Goal: Information Seeking & Learning: Learn about a topic

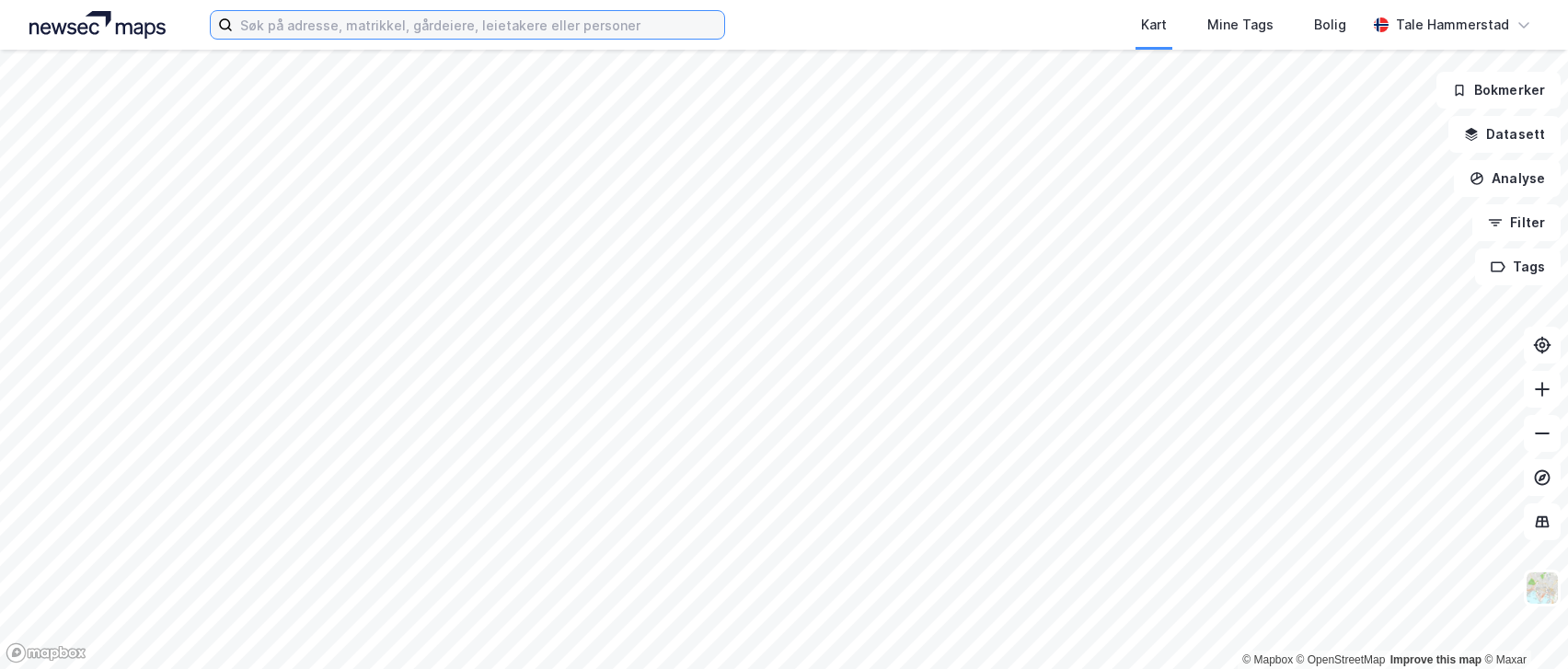
click at [352, 28] on input at bounding box center [478, 25] width 491 height 28
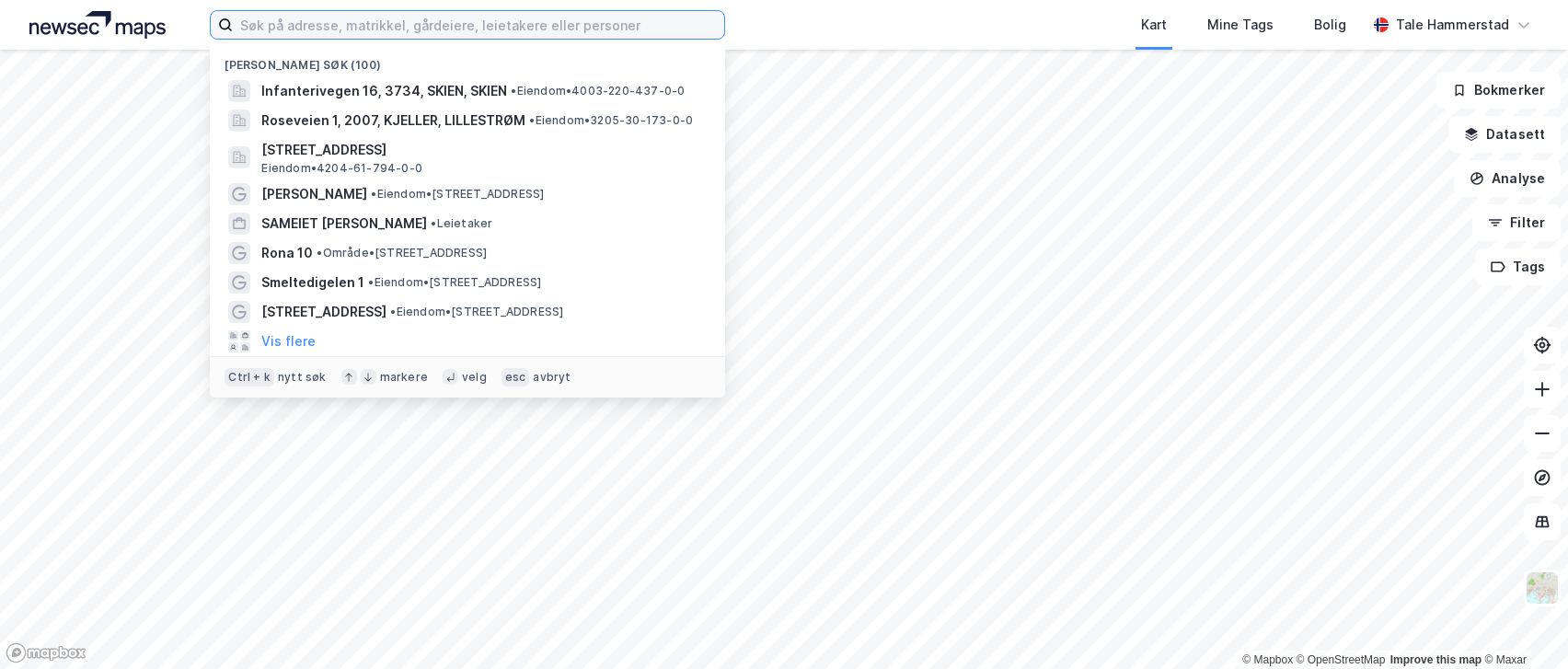
paste input "[STREET_ADDRESS]"
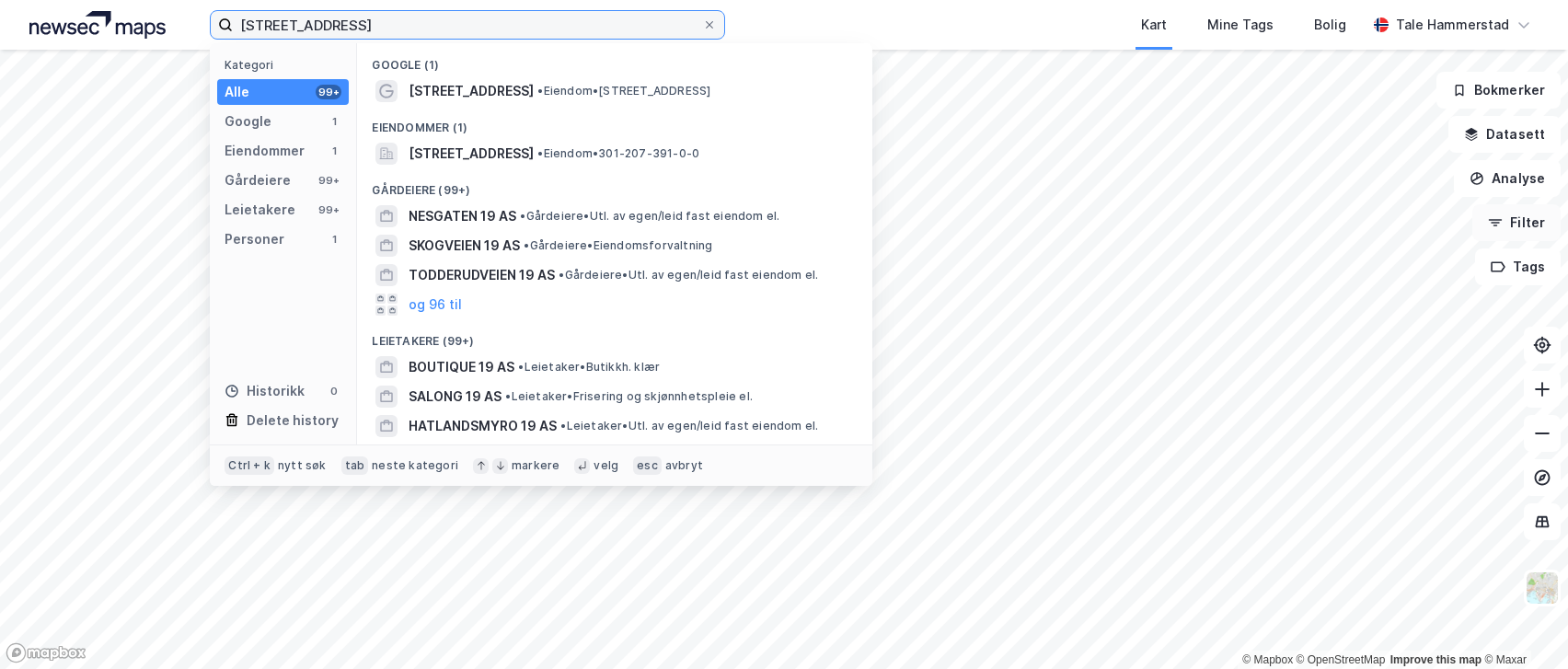
type input "[STREET_ADDRESS]"
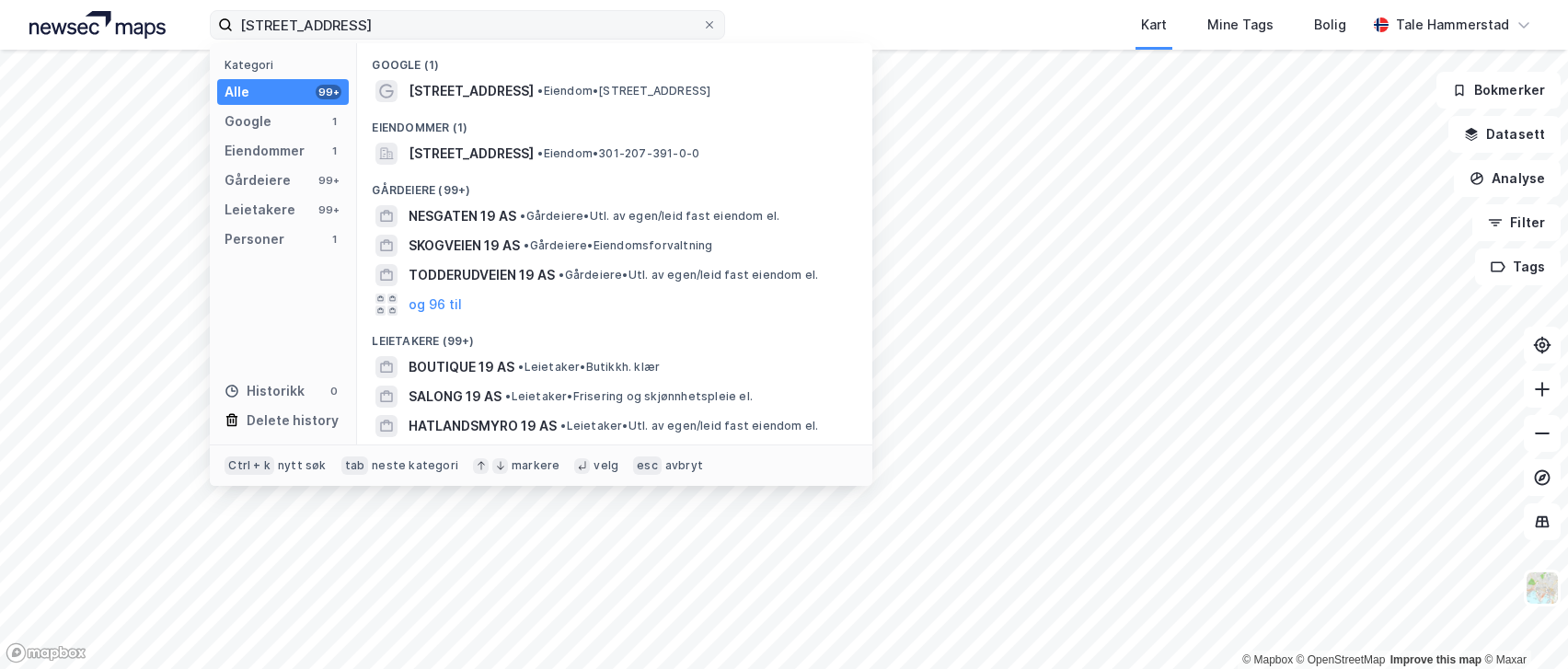
click at [711, 28] on icon at bounding box center [710, 25] width 11 height 11
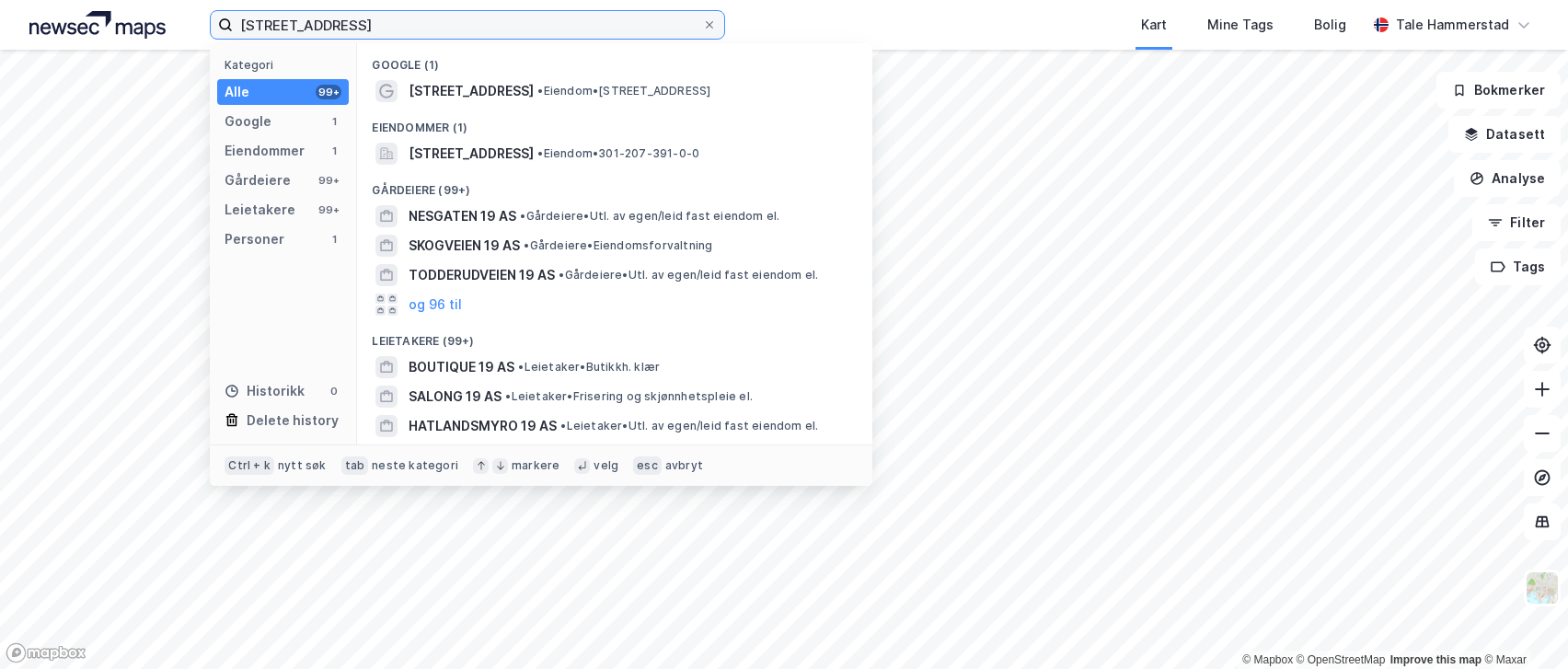
click at [702, 28] on input "[STREET_ADDRESS]" at bounding box center [467, 25] width 470 height 28
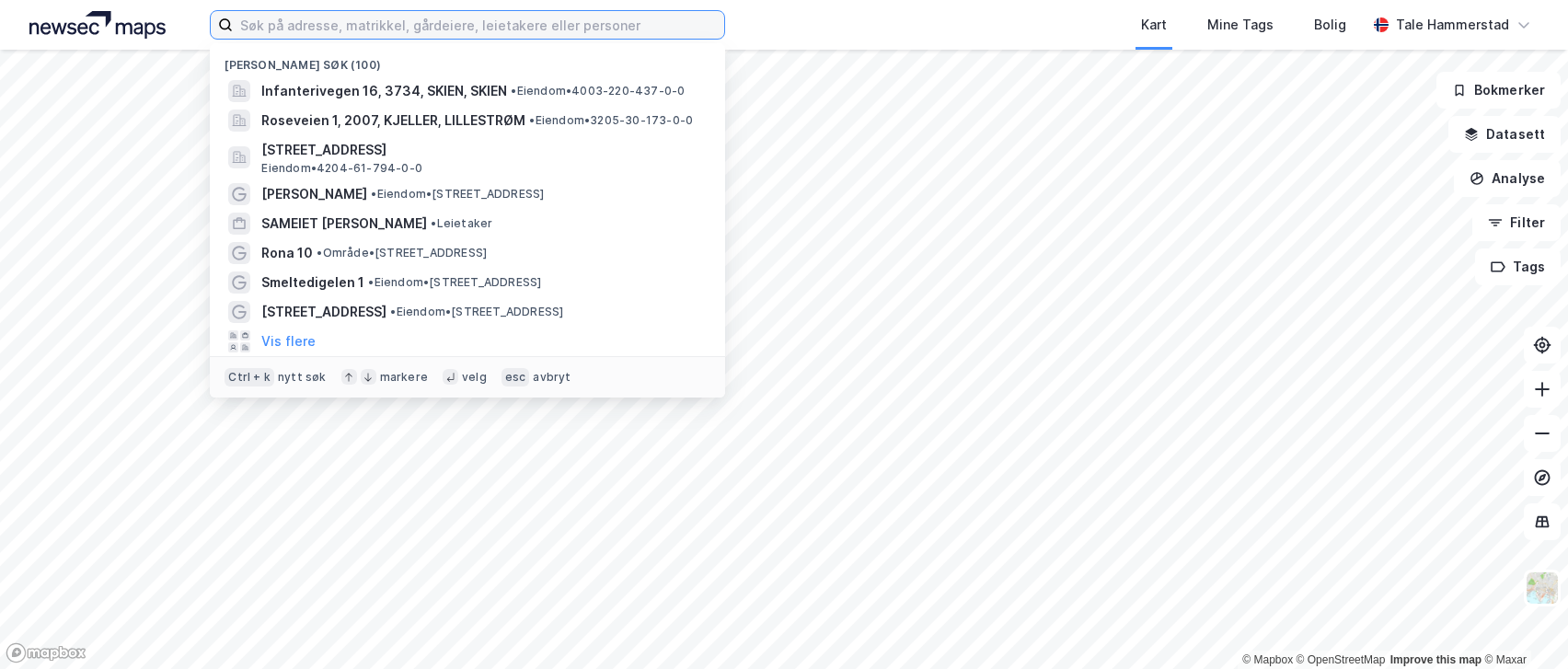
click at [517, 24] on input at bounding box center [478, 25] width 491 height 28
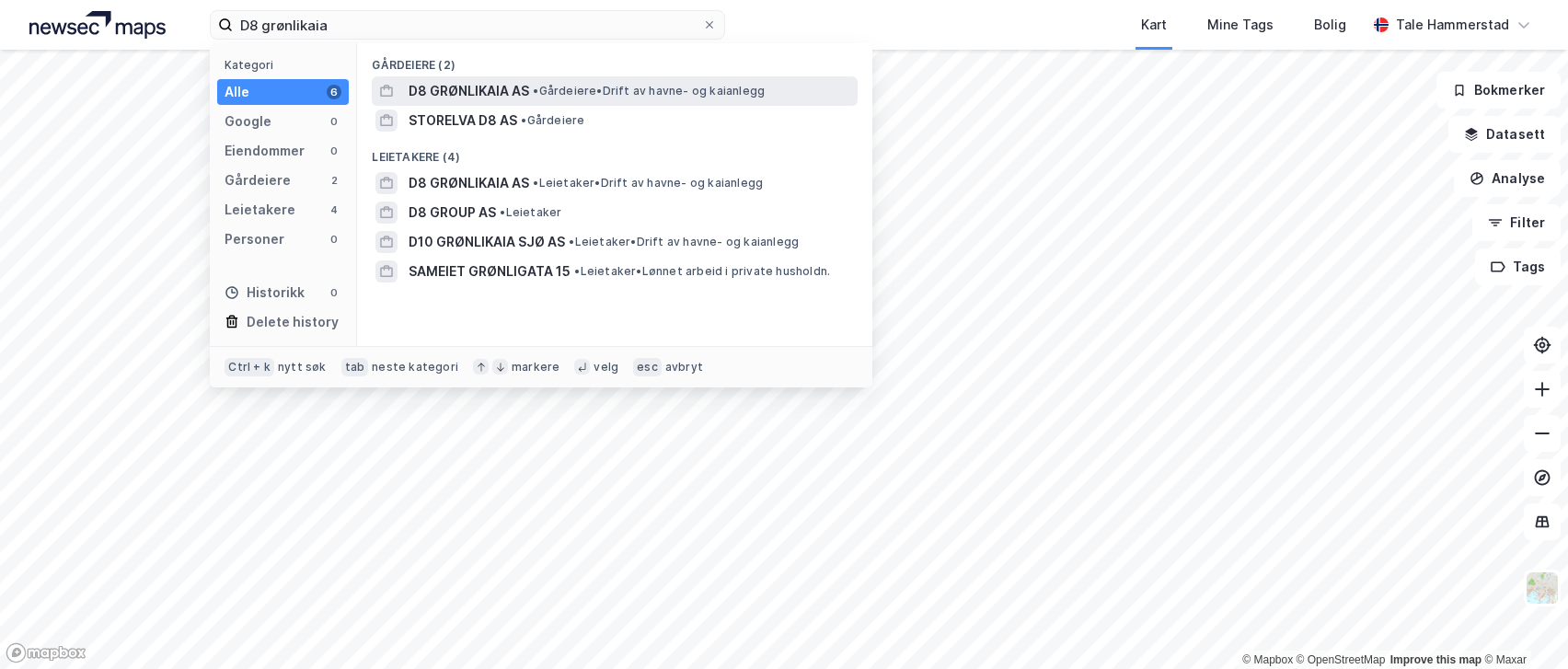
click at [503, 84] on span "D8 GRØNLIKAIA AS" at bounding box center [469, 91] width 121 height 22
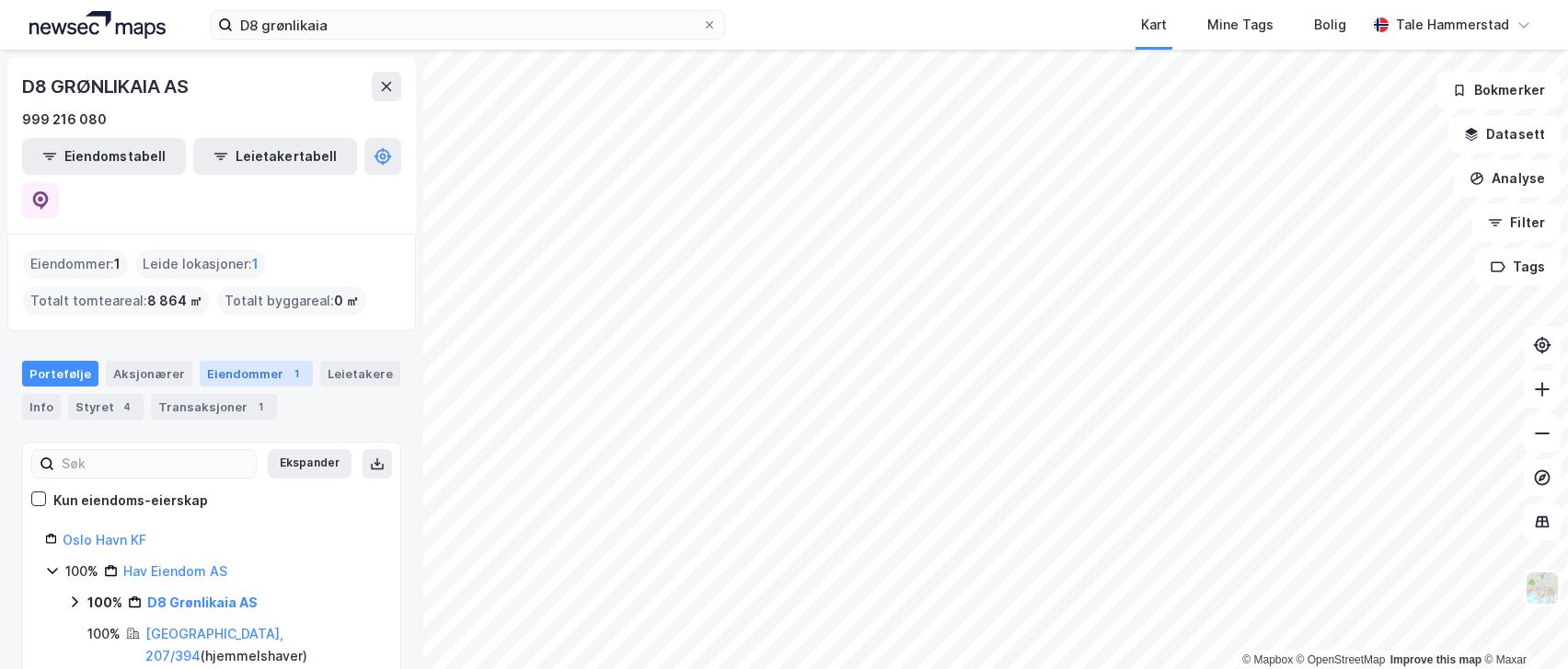
click at [240, 361] on div "Eiendommer 1" at bounding box center [257, 374] width 113 height 26
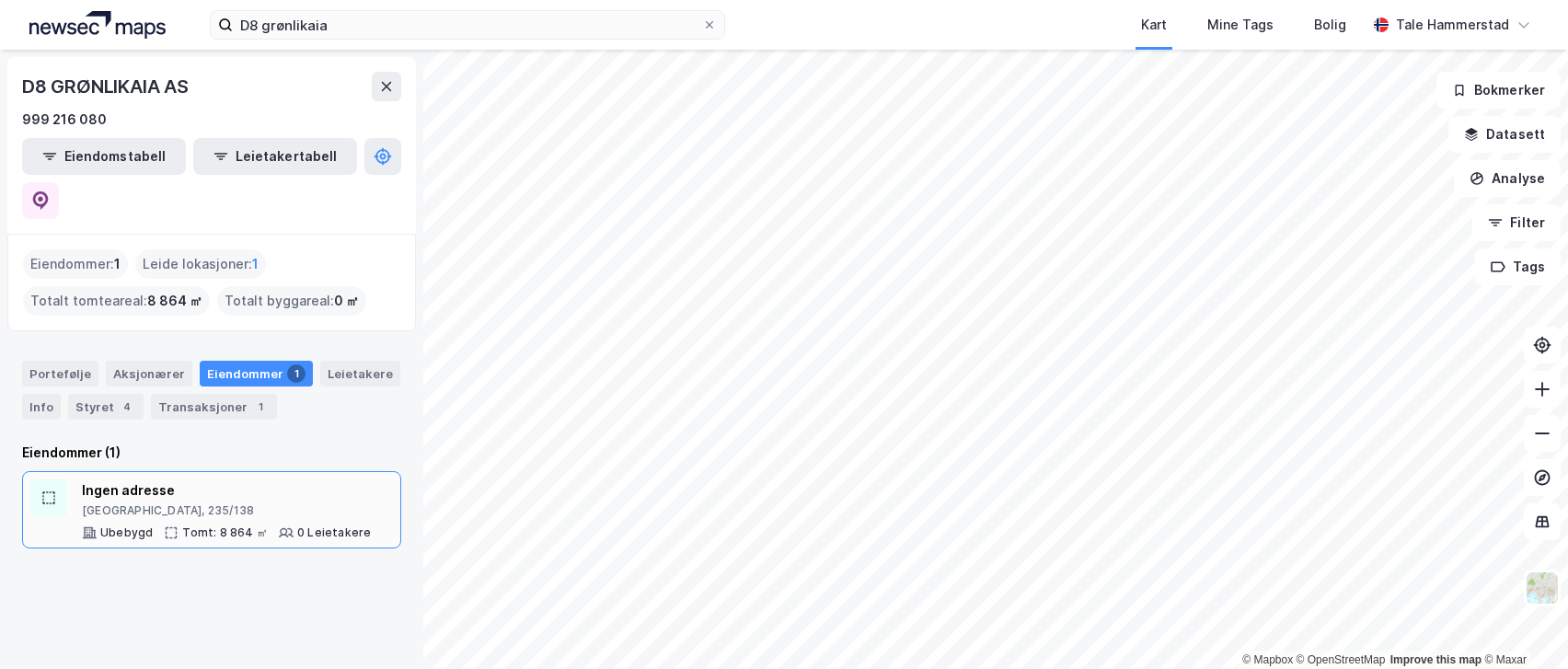
click at [201, 479] on div "Ingen adresse" at bounding box center [226, 490] width 289 height 22
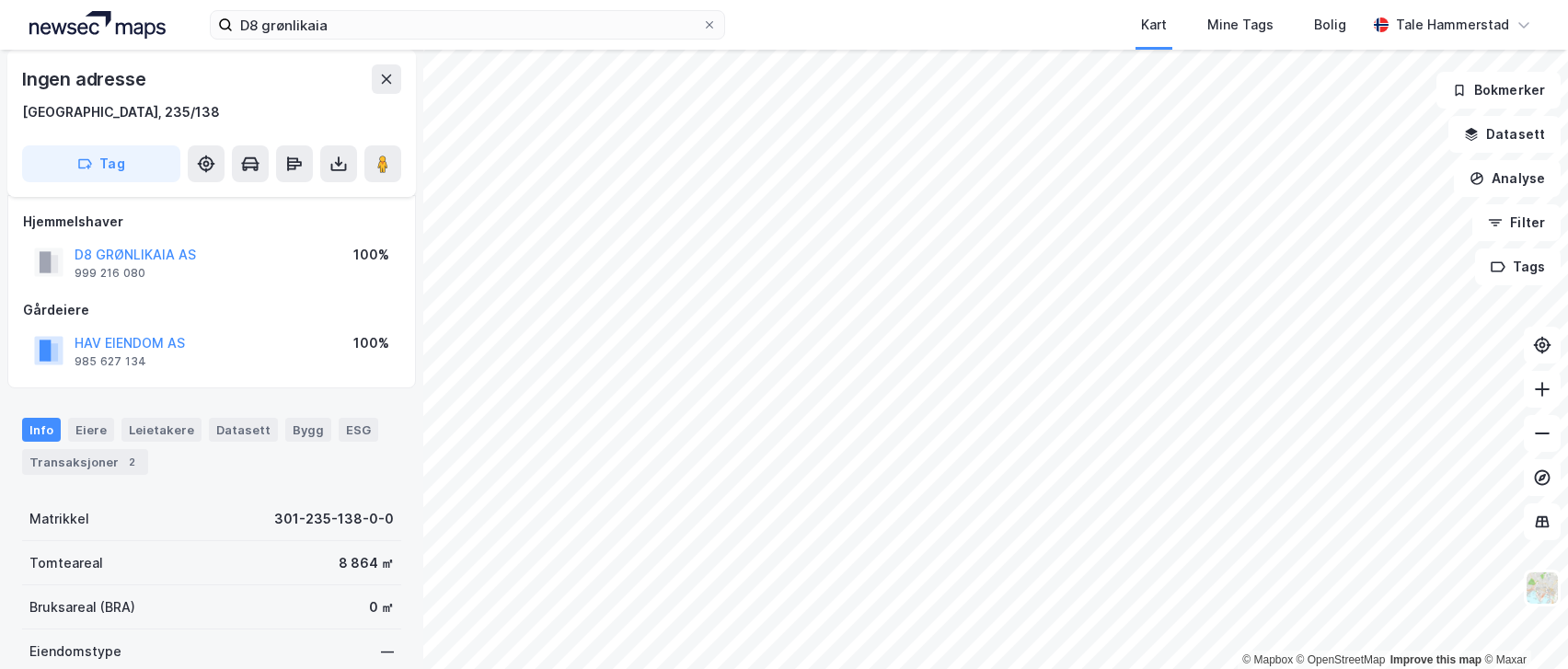
scroll to position [92, 0]
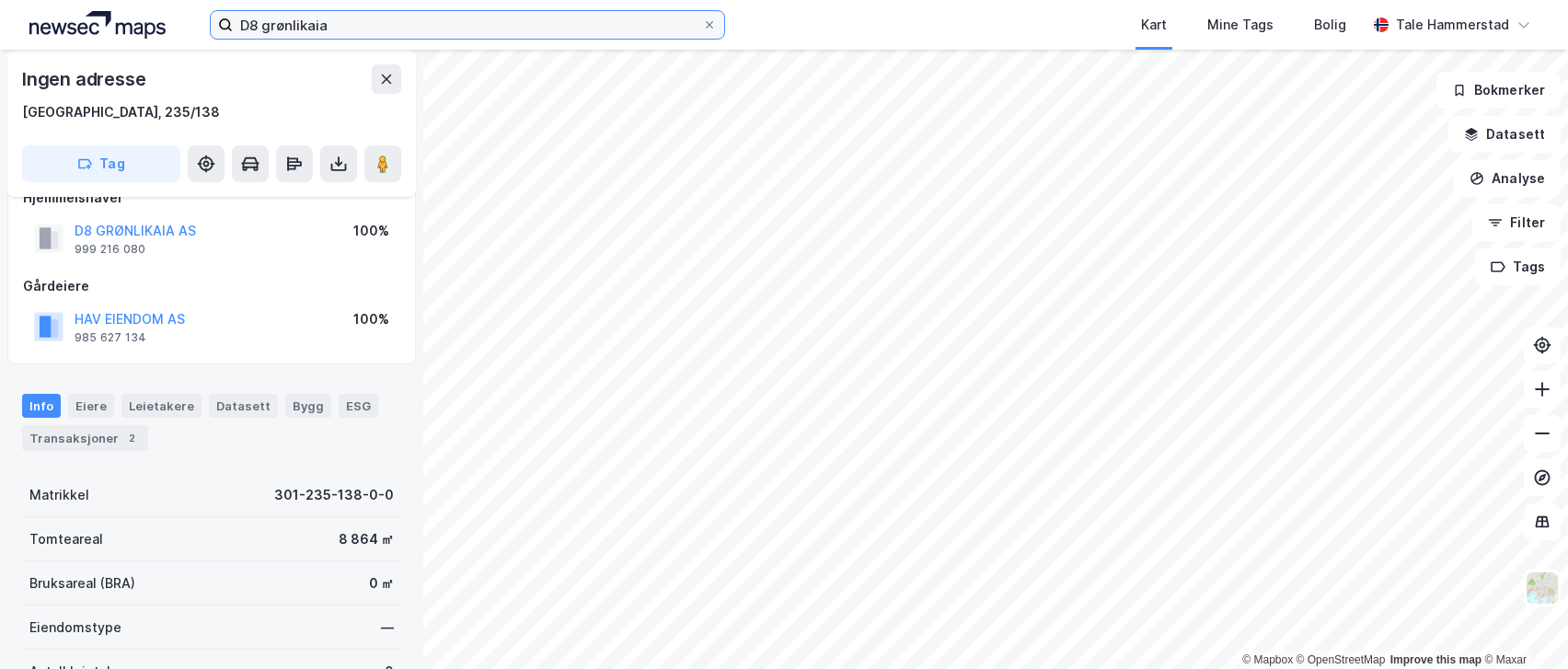
click at [306, 30] on input "D8 grønlikaia" at bounding box center [467, 25] width 470 height 28
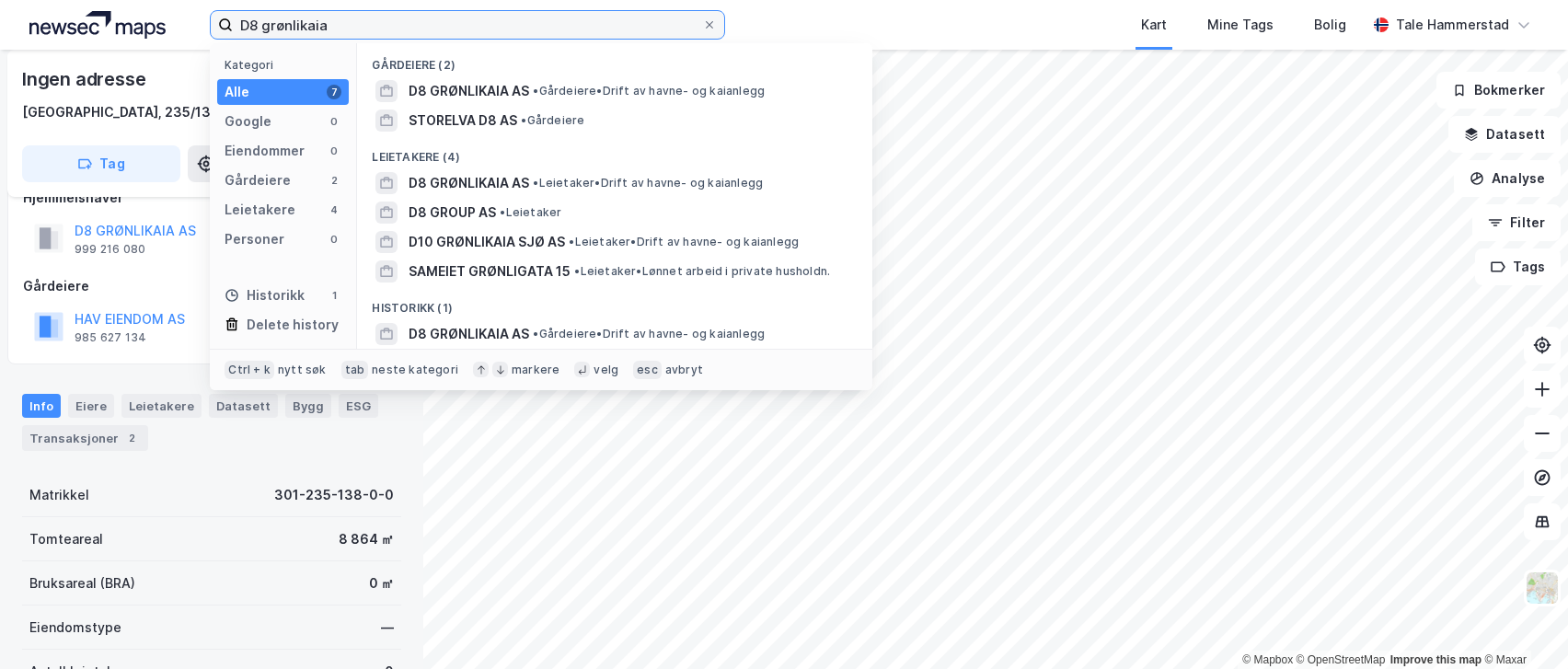
click at [306, 30] on input "D8 grønlikaia" at bounding box center [467, 25] width 470 height 28
click at [339, 25] on input "D8 grønlikaia" at bounding box center [467, 25] width 470 height 28
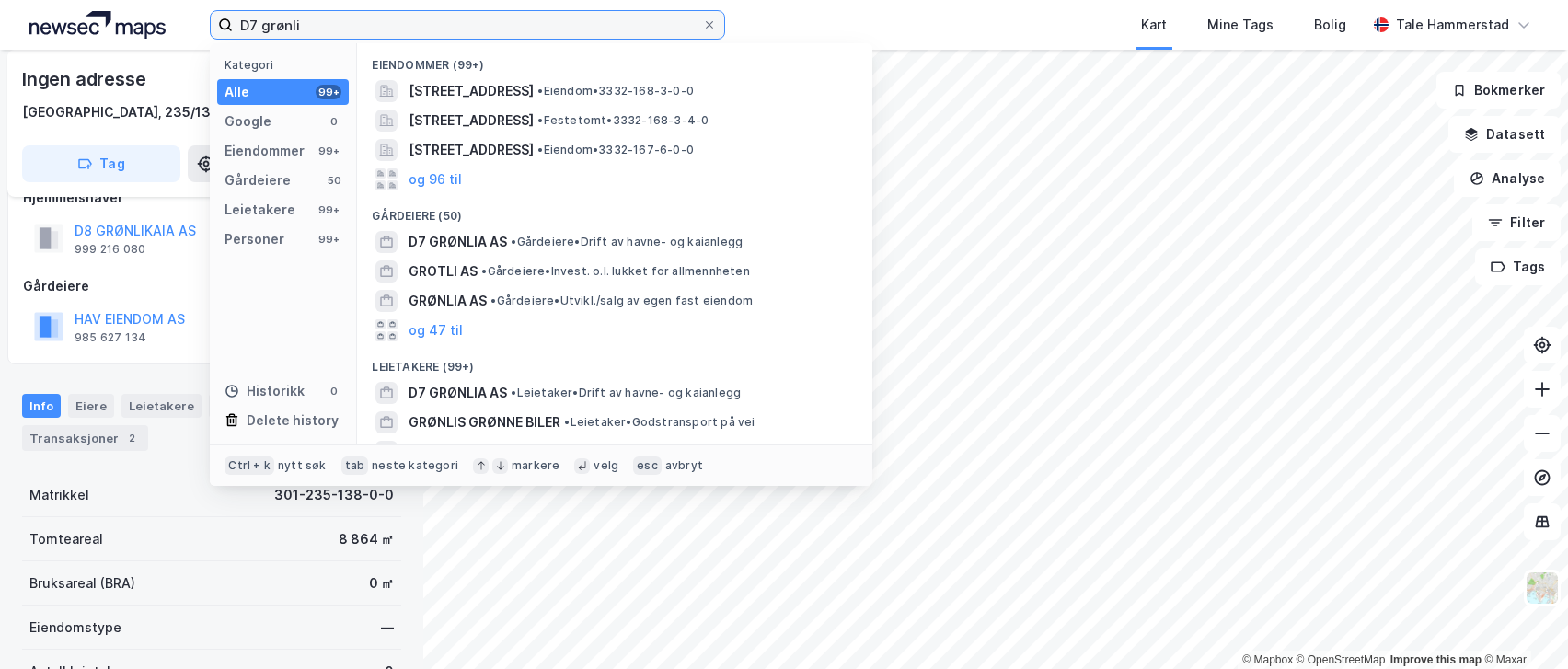
type input "D7 grønli"
